Goal: Information Seeking & Learning: Learn about a topic

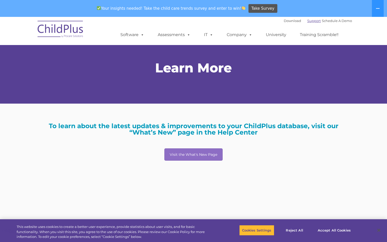
click at [307, 21] on link "Support" at bounding box center [314, 21] width 14 height 4
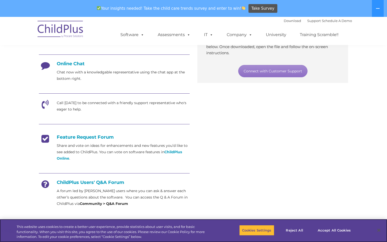
scroll to position [128, 0]
click at [276, 73] on link "Connect with Customer Support" at bounding box center [272, 71] width 69 height 12
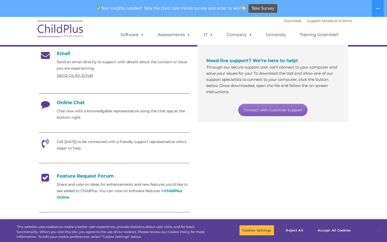
scroll to position [77, 0]
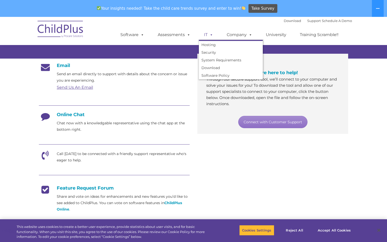
click at [209, 35] on span at bounding box center [211, 34] width 6 height 5
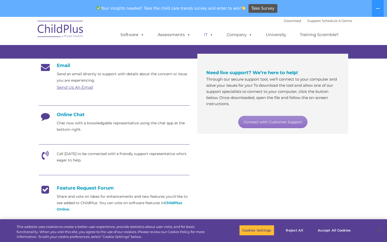
click at [208, 35] on span at bounding box center [211, 34] width 6 height 5
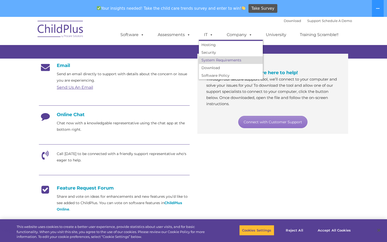
click at [209, 60] on link "System Requirements" at bounding box center [231, 60] width 64 height 8
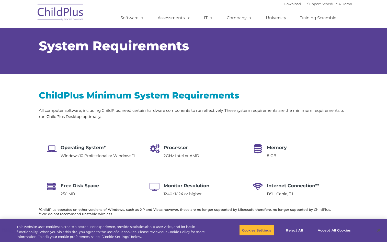
type input ""
select select "MEDIUM"
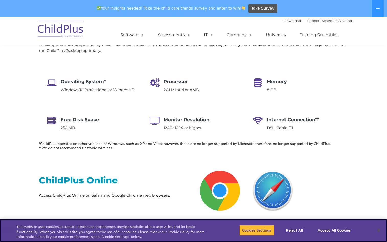
scroll to position [83, 0]
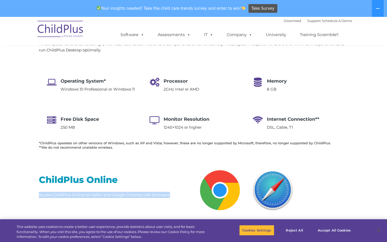
drag, startPoint x: 36, startPoint y: 195, endPoint x: 184, endPoint y: 195, distance: 147.9
click at [184, 195] on div "ChildPlus Online Access ChildPlus Online on Safari and Google Chrome web browse…" at bounding box center [114, 183] width 159 height 48
